Goal: Check status: Check status

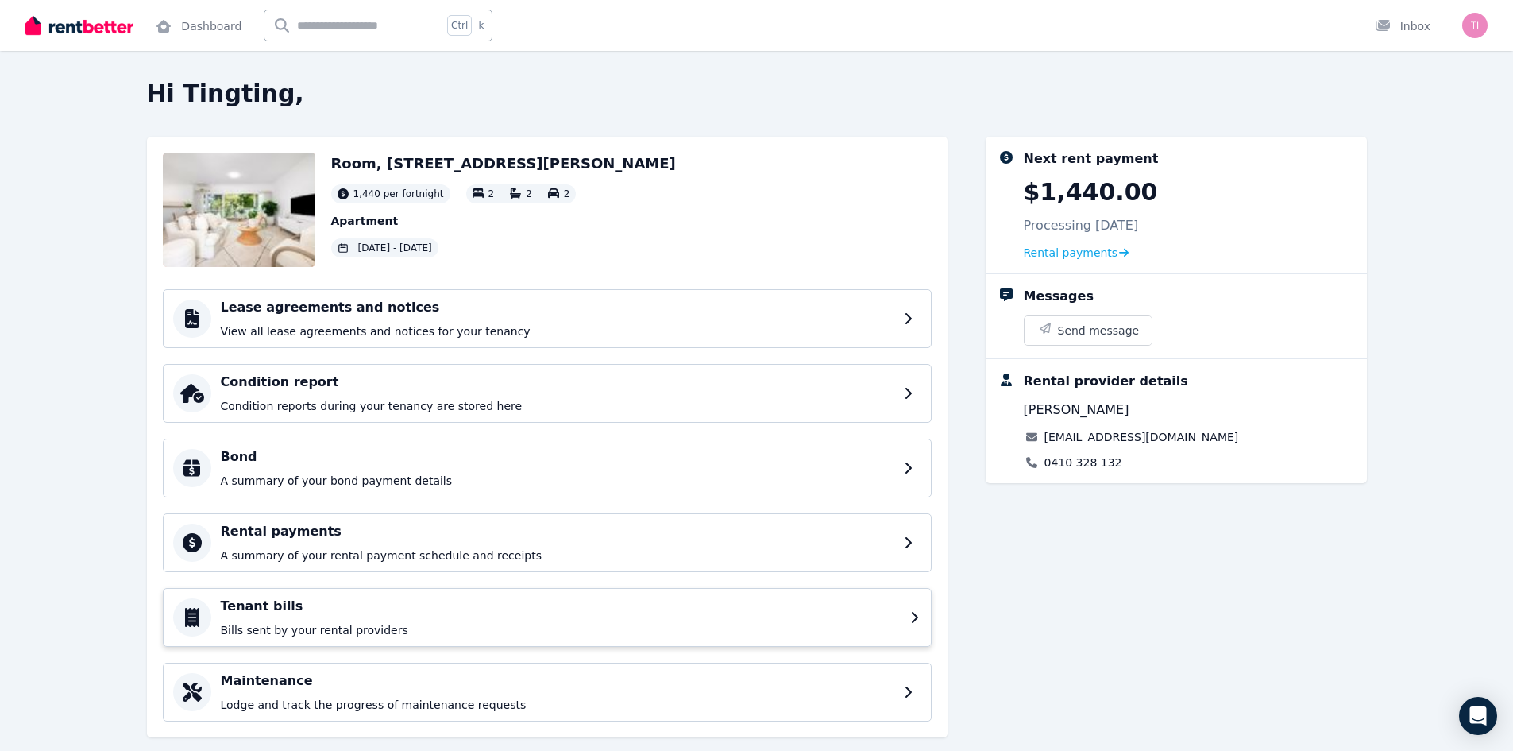
scroll to position [31, 0]
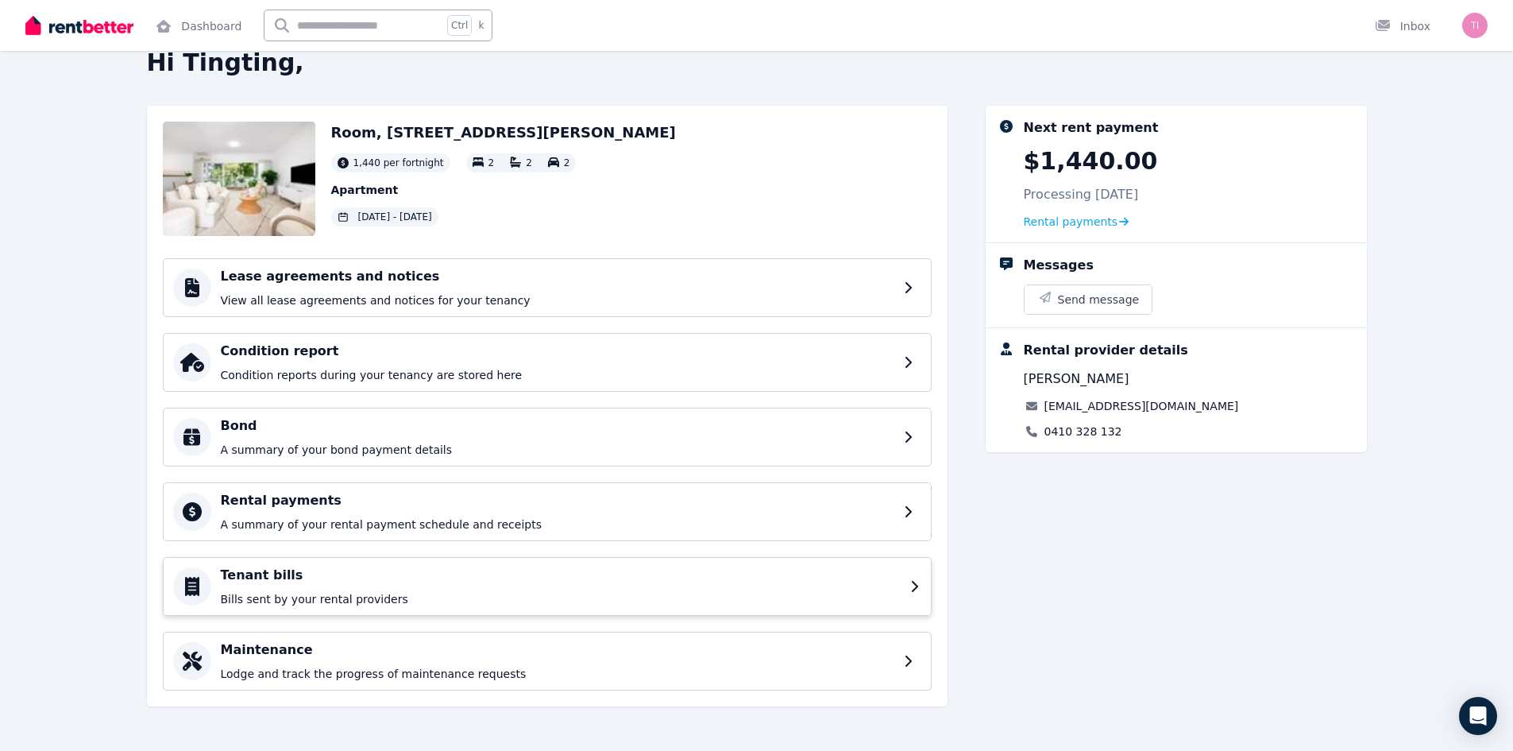
click at [324, 586] on div "Tenant bills Bills sent by your rental providers" at bounding box center [561, 585] width 680 height 41
